Goal: Task Accomplishment & Management: Manage account settings

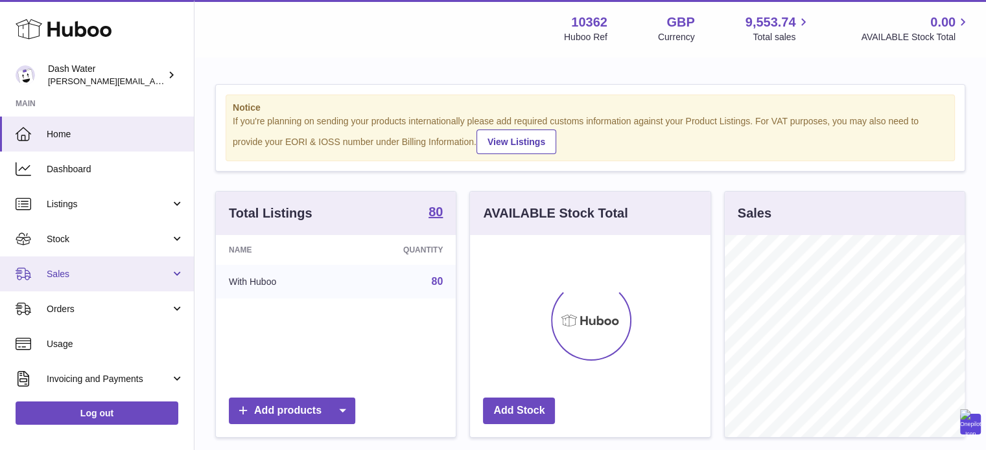
click at [119, 281] on link "Sales" at bounding box center [97, 274] width 194 height 35
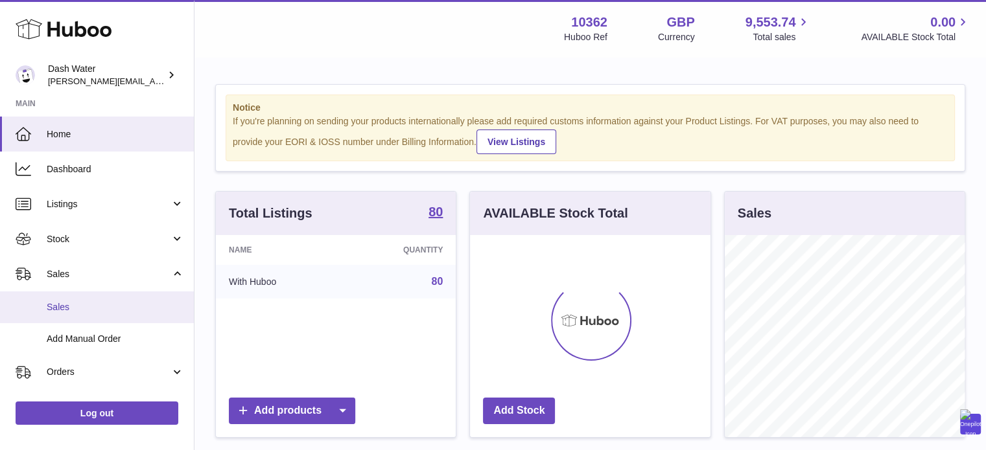
click at [119, 309] on span "Sales" at bounding box center [115, 307] width 137 height 12
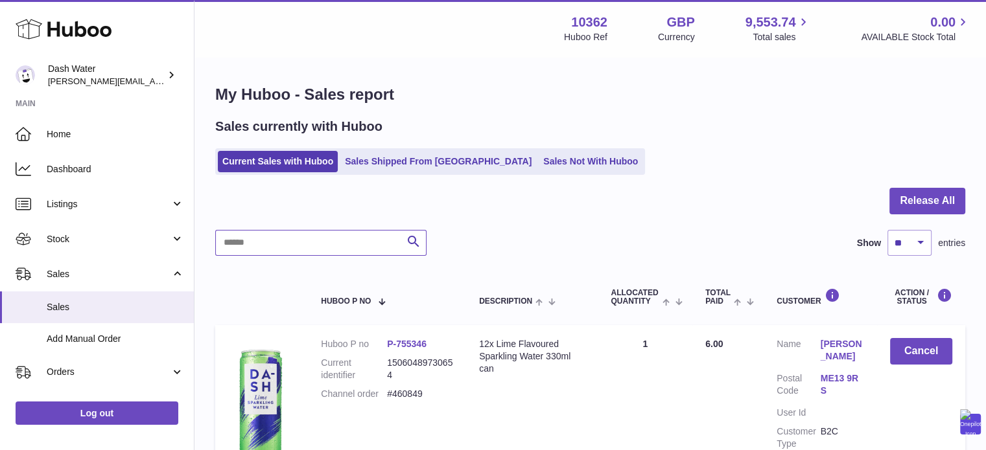
click at [303, 240] on input "text" at bounding box center [320, 243] width 211 height 26
paste input "*******"
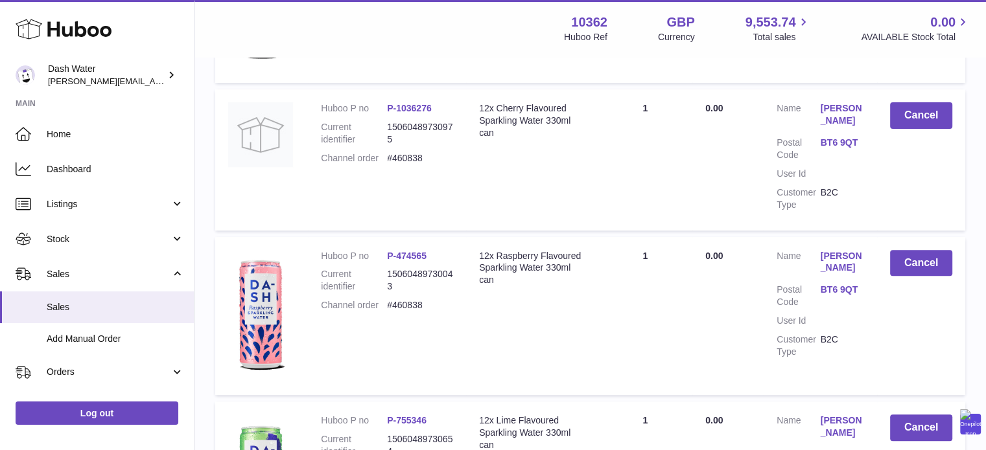
scroll to position [12, 0]
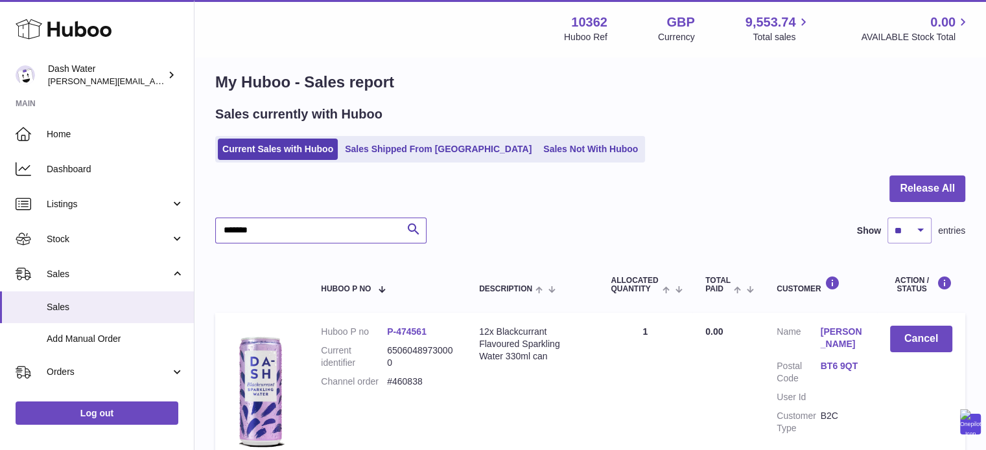
type input "*******"
click at [919, 336] on button "Cancel" at bounding box center [921, 339] width 62 height 27
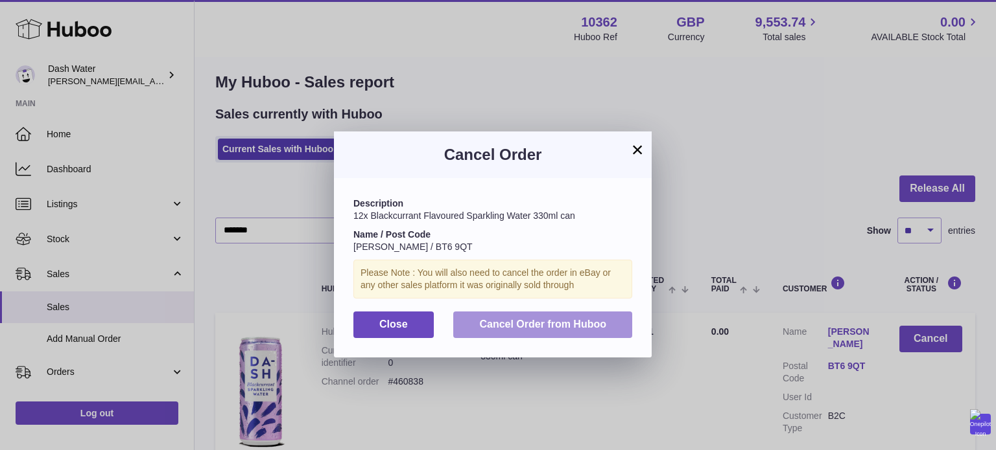
click at [526, 321] on span "Cancel Order from Huboo" at bounding box center [542, 324] width 127 height 11
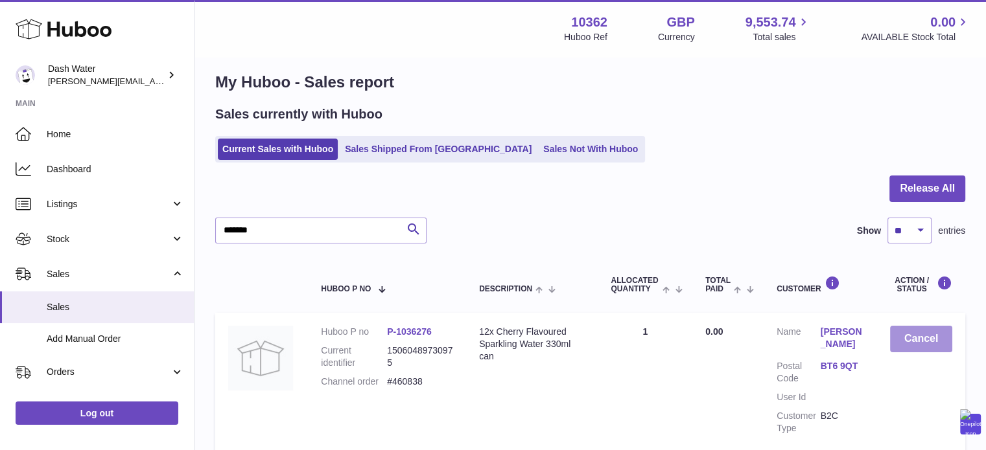
click at [905, 337] on button "Cancel" at bounding box center [921, 339] width 62 height 27
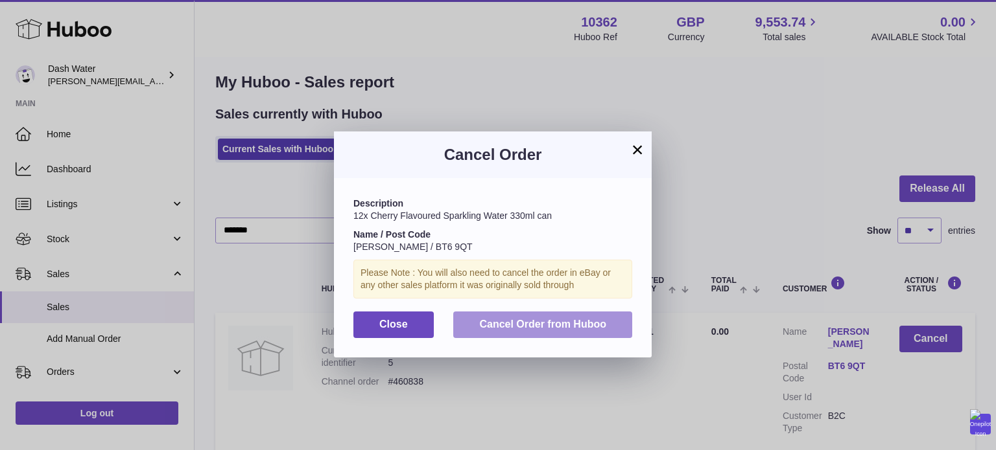
click at [601, 327] on span "Cancel Order from Huboo" at bounding box center [542, 324] width 127 height 11
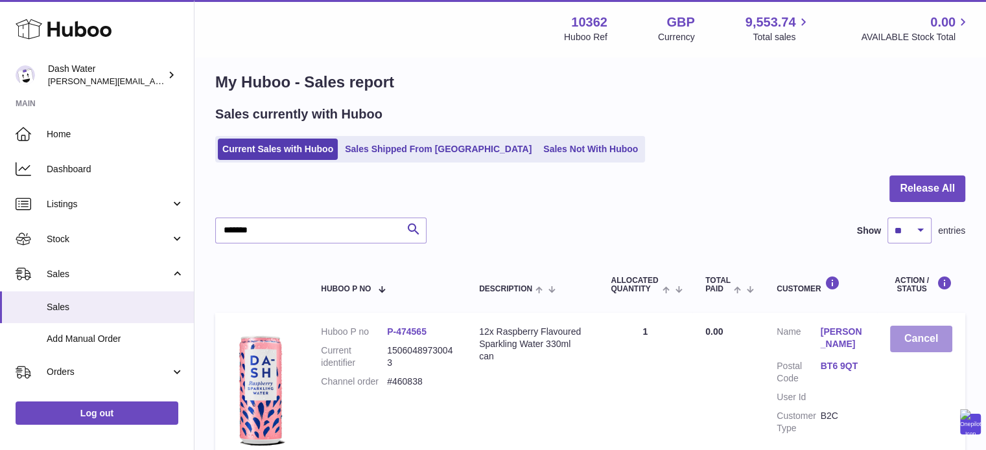
click at [925, 329] on button "Cancel" at bounding box center [921, 339] width 62 height 27
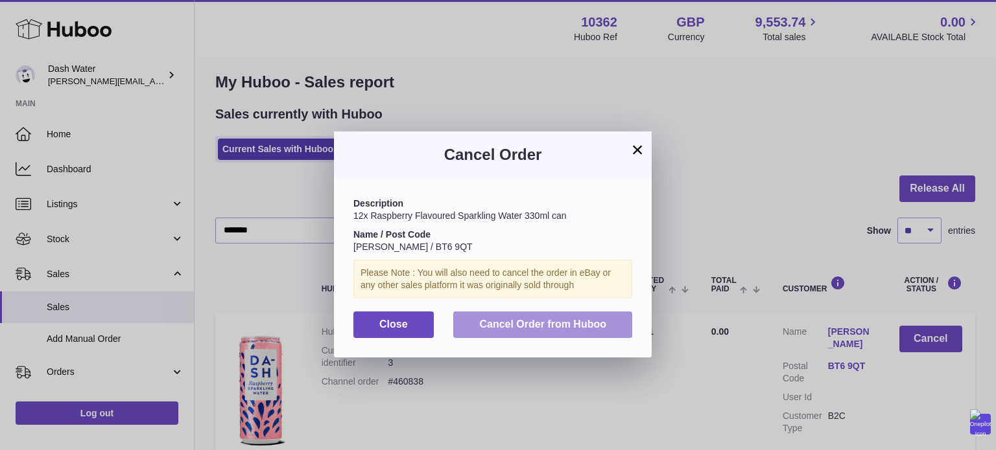
click at [611, 316] on button "Cancel Order from Huboo" at bounding box center [542, 325] width 179 height 27
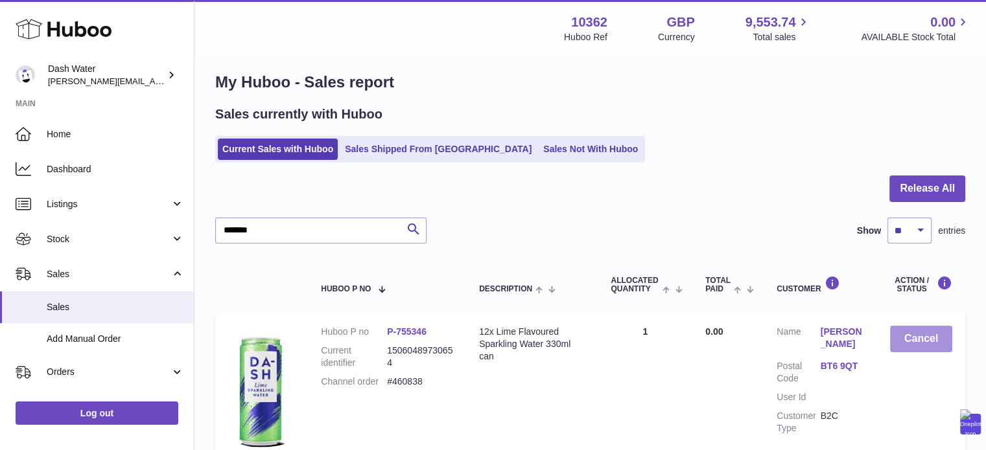
click at [894, 336] on button "Cancel" at bounding box center [921, 339] width 62 height 27
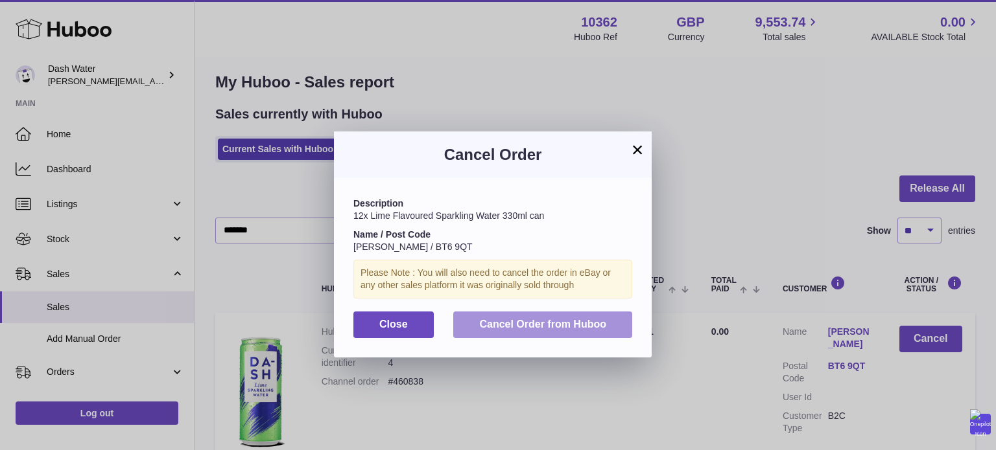
drag, startPoint x: 574, startPoint y: 316, endPoint x: 584, endPoint y: 317, distance: 9.8
click at [574, 317] on button "Cancel Order from Huboo" at bounding box center [542, 325] width 179 height 27
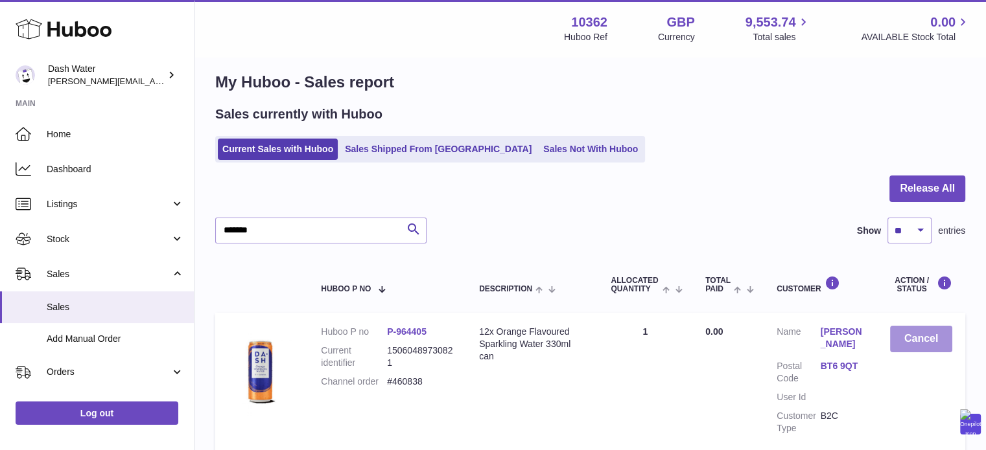
click at [902, 341] on button "Cancel" at bounding box center [921, 339] width 62 height 27
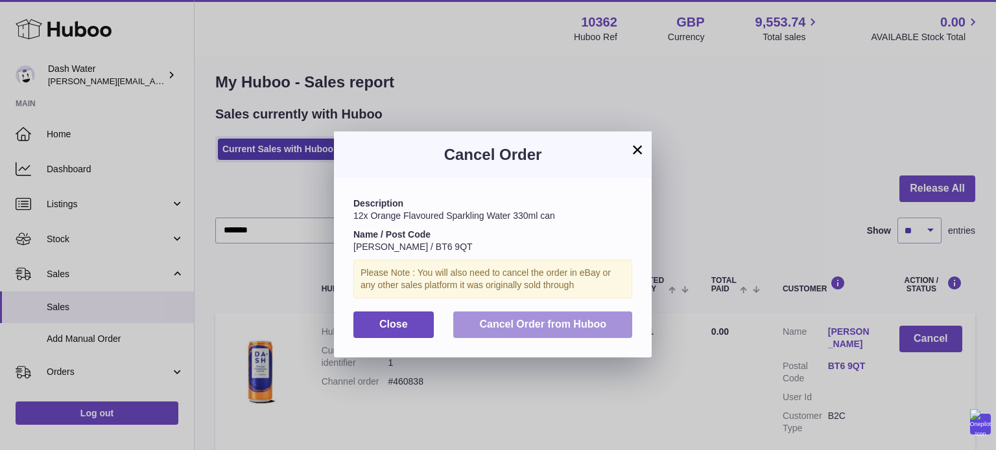
click at [586, 318] on button "Cancel Order from Huboo" at bounding box center [542, 325] width 179 height 27
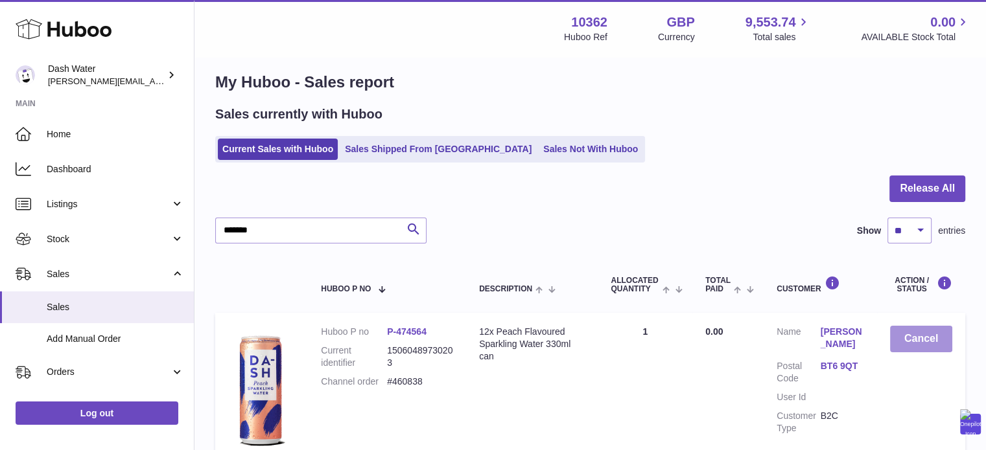
click at [914, 339] on button "Cancel" at bounding box center [921, 339] width 62 height 27
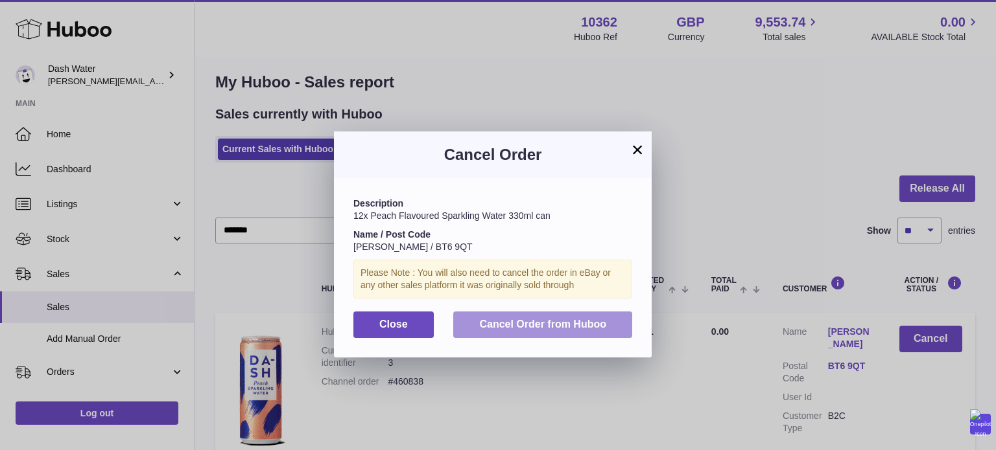
drag, startPoint x: 588, startPoint y: 322, endPoint x: 596, endPoint y: 320, distance: 8.8
click at [587, 323] on span "Cancel Order from Huboo" at bounding box center [542, 324] width 127 height 11
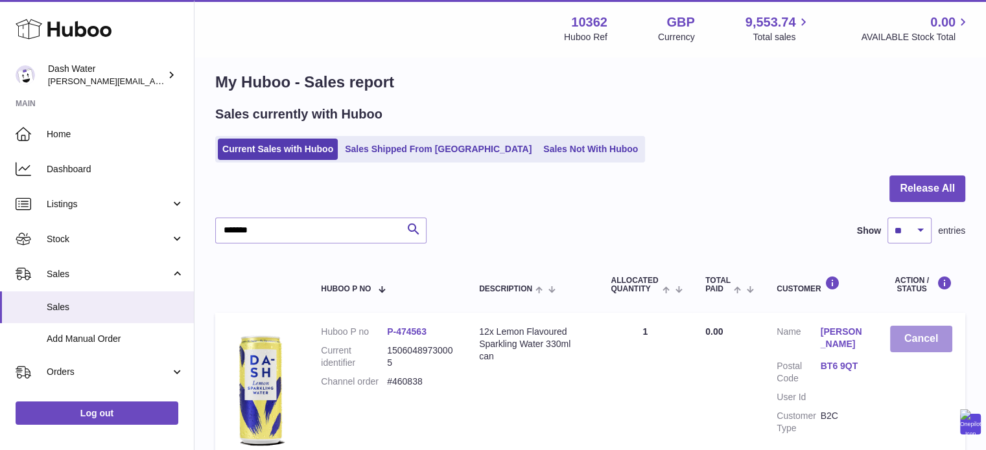
click at [926, 341] on button "Cancel" at bounding box center [921, 339] width 62 height 27
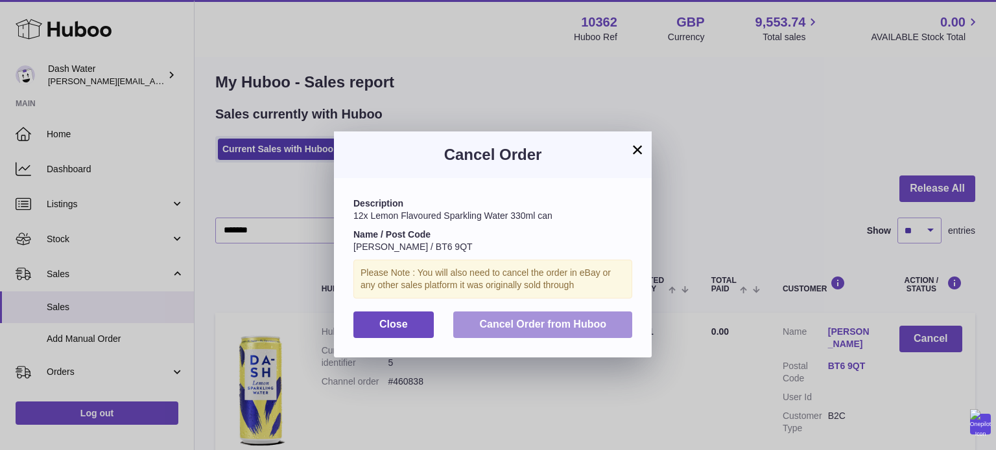
click at [590, 316] on button "Cancel Order from Huboo" at bounding box center [542, 325] width 179 height 27
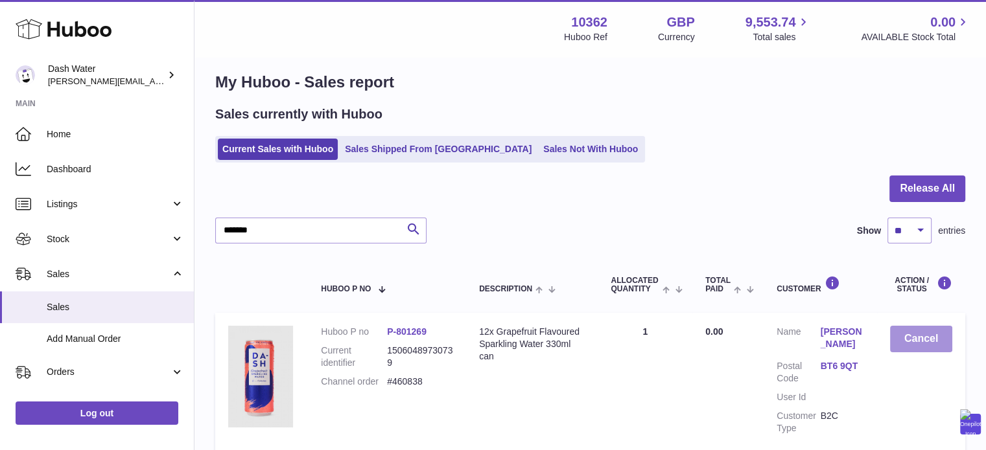
click at [907, 329] on button "Cancel" at bounding box center [921, 339] width 62 height 27
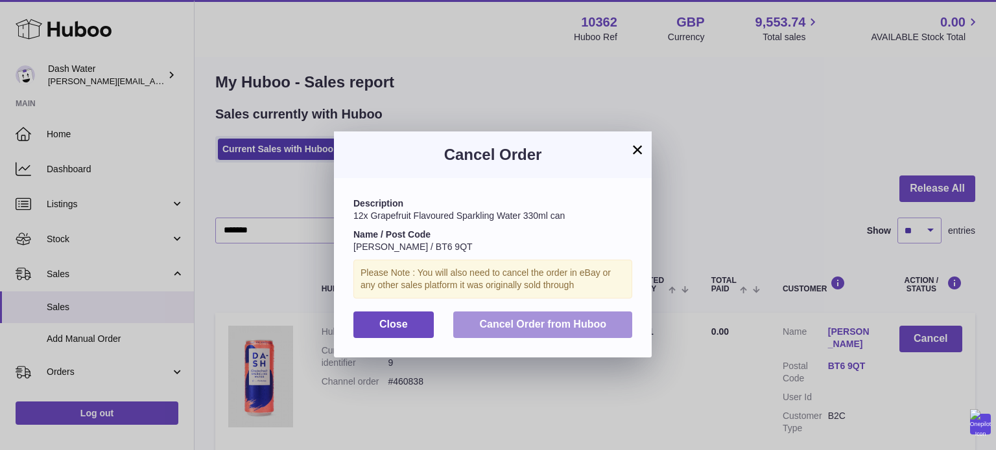
click at [560, 323] on span "Cancel Order from Huboo" at bounding box center [542, 324] width 127 height 11
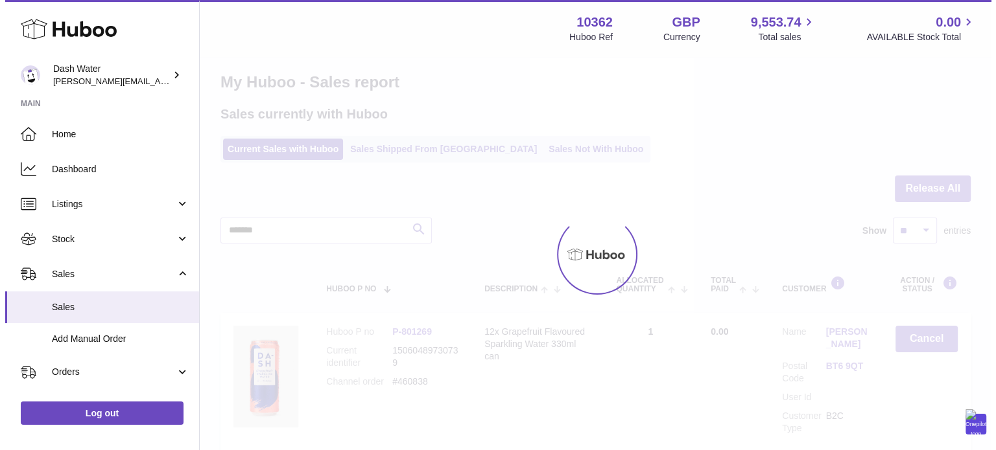
scroll to position [0, 0]
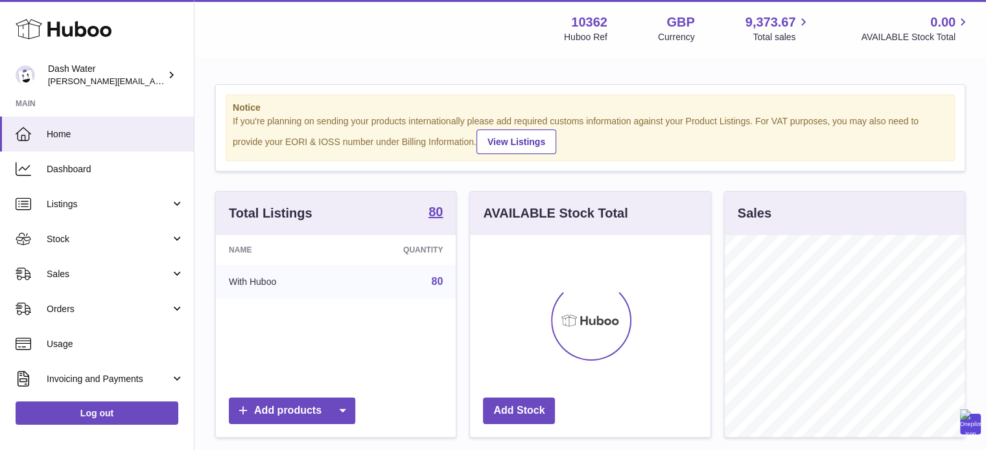
scroll to position [202, 240]
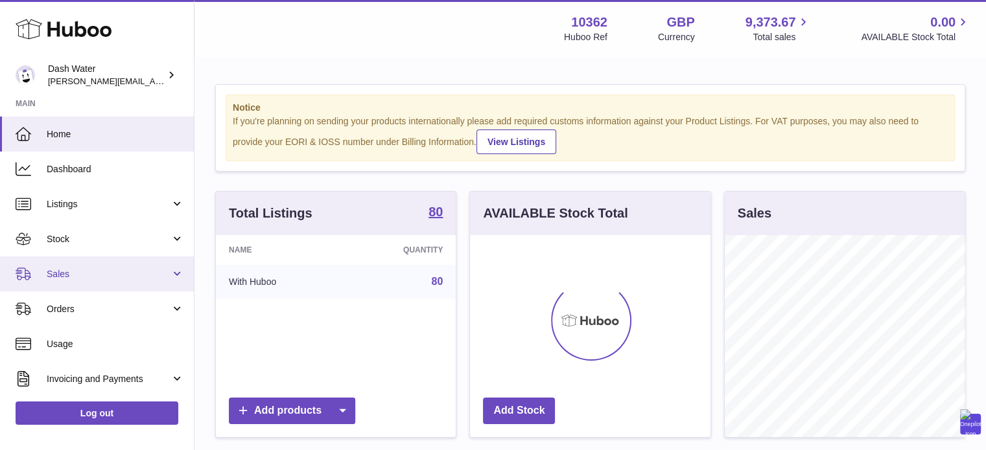
click at [89, 266] on link "Sales" at bounding box center [97, 274] width 194 height 35
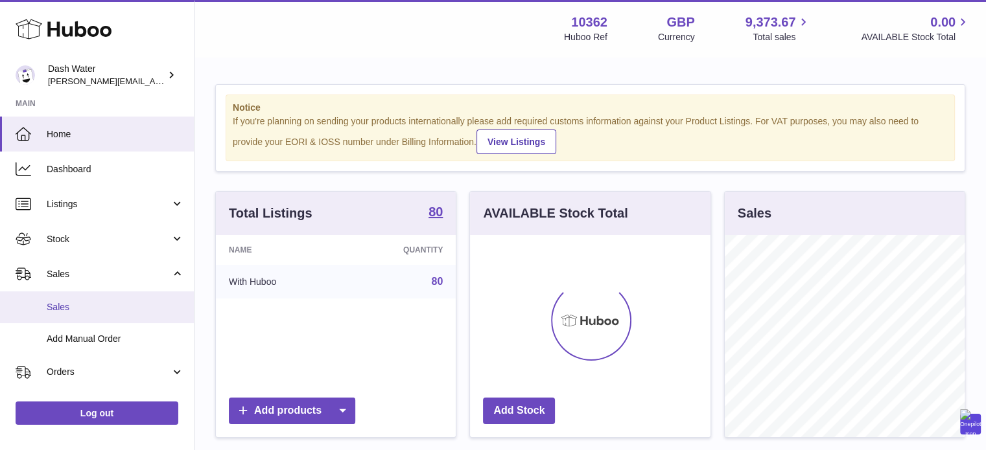
click at [78, 313] on link "Sales" at bounding box center [97, 308] width 194 height 32
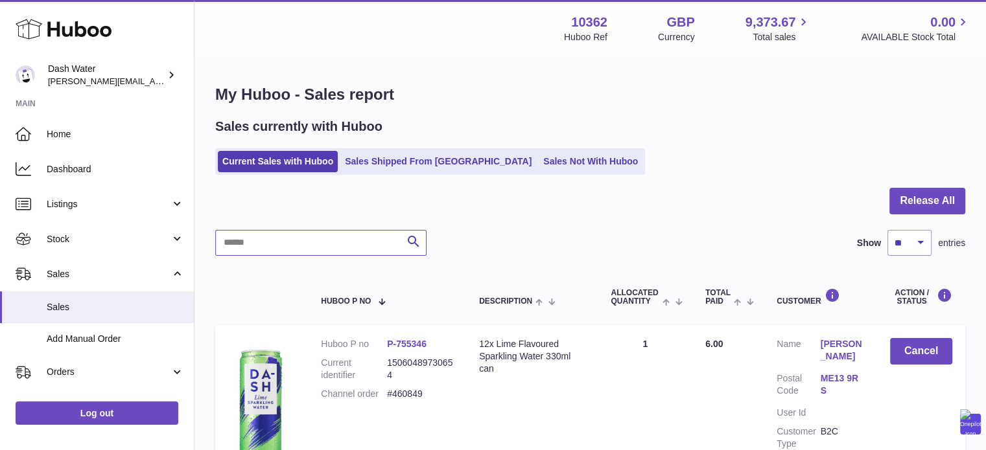
click at [347, 247] on input "text" at bounding box center [320, 243] width 211 height 26
paste input "*******"
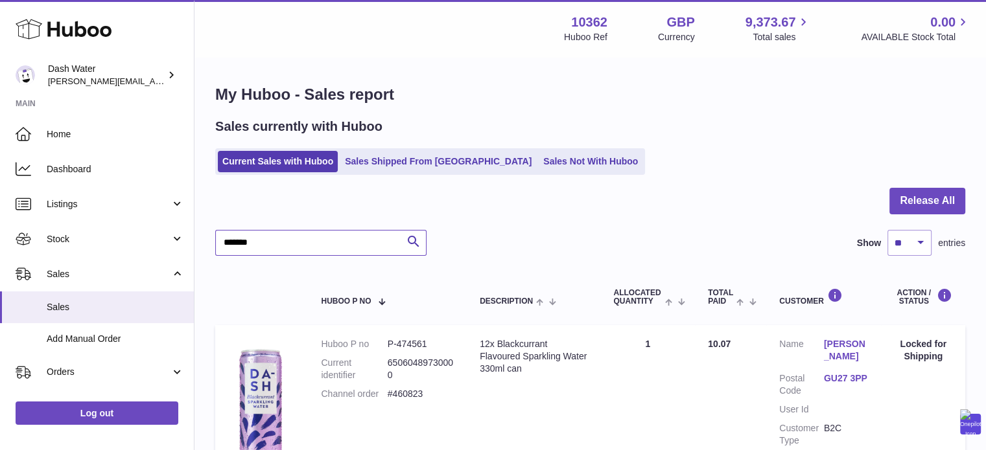
type input "*******"
